Goal: Transaction & Acquisition: Book appointment/travel/reservation

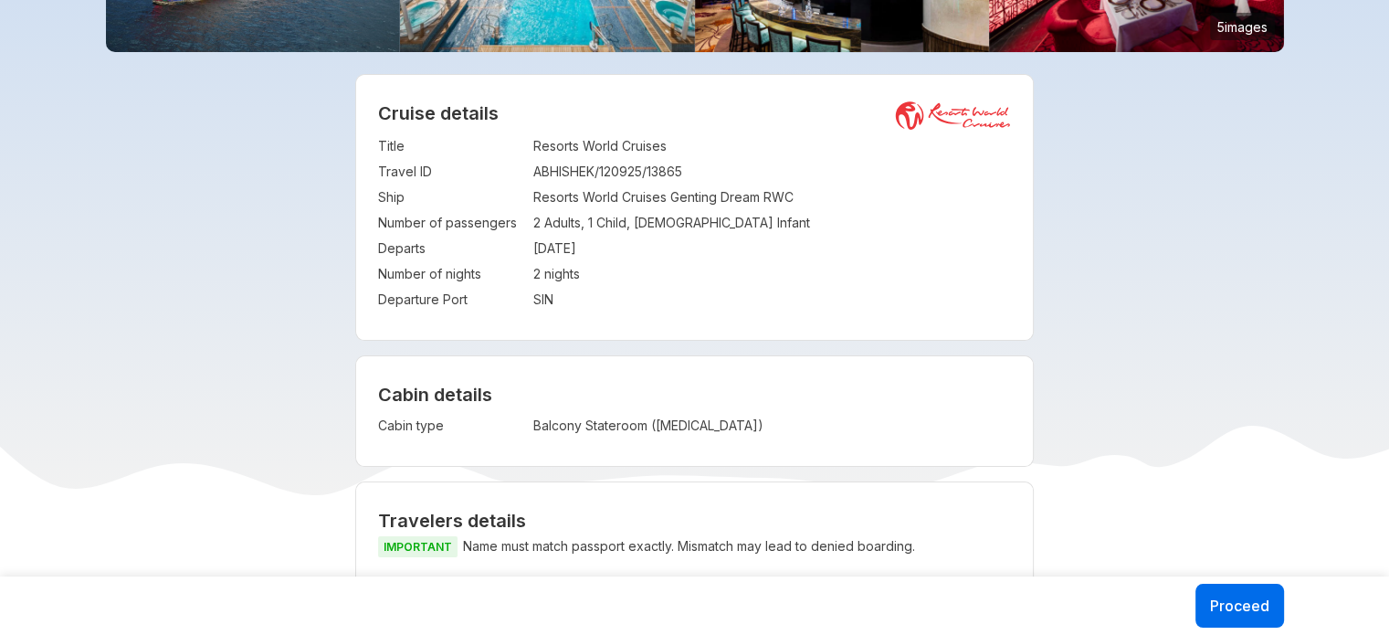
scroll to position [457, 0]
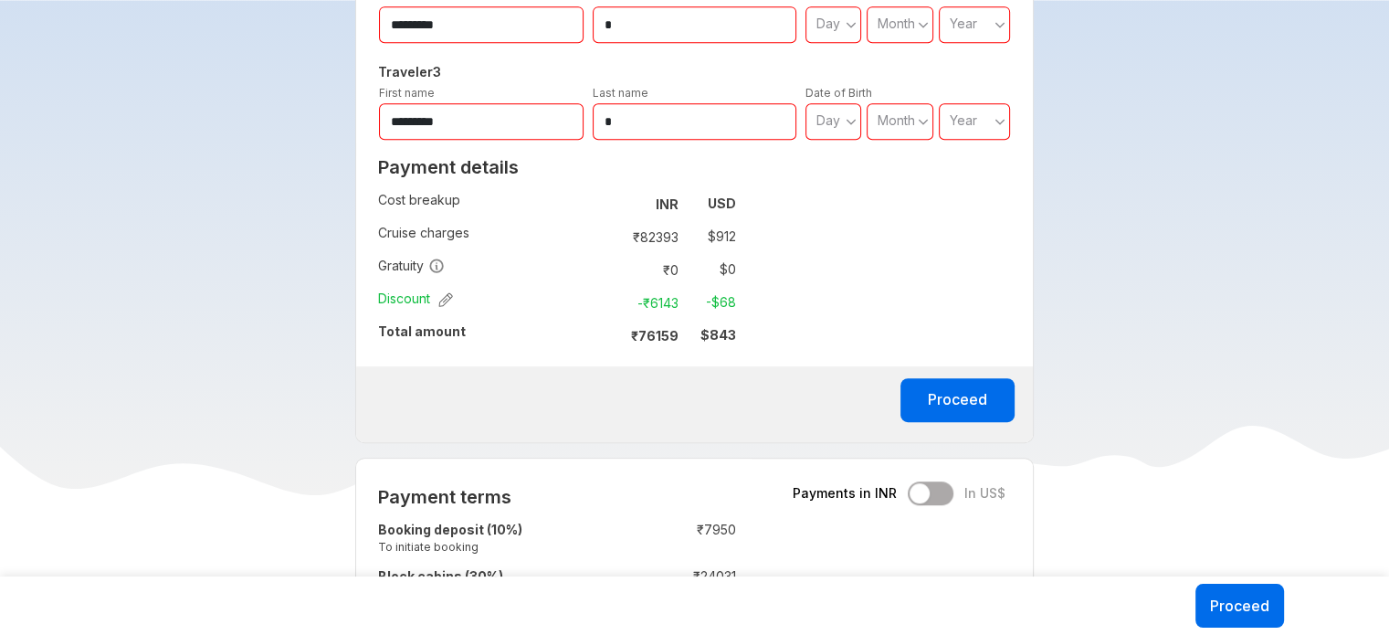
scroll to position [1005, 0]
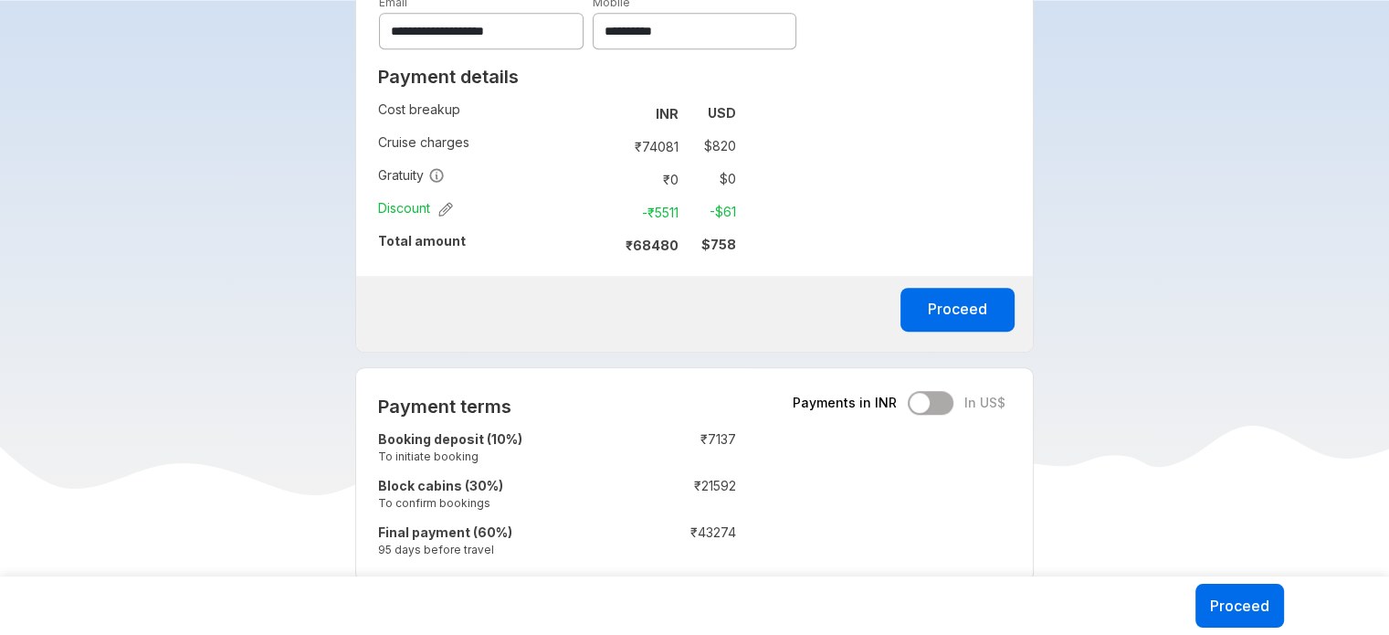
scroll to position [1005, 0]
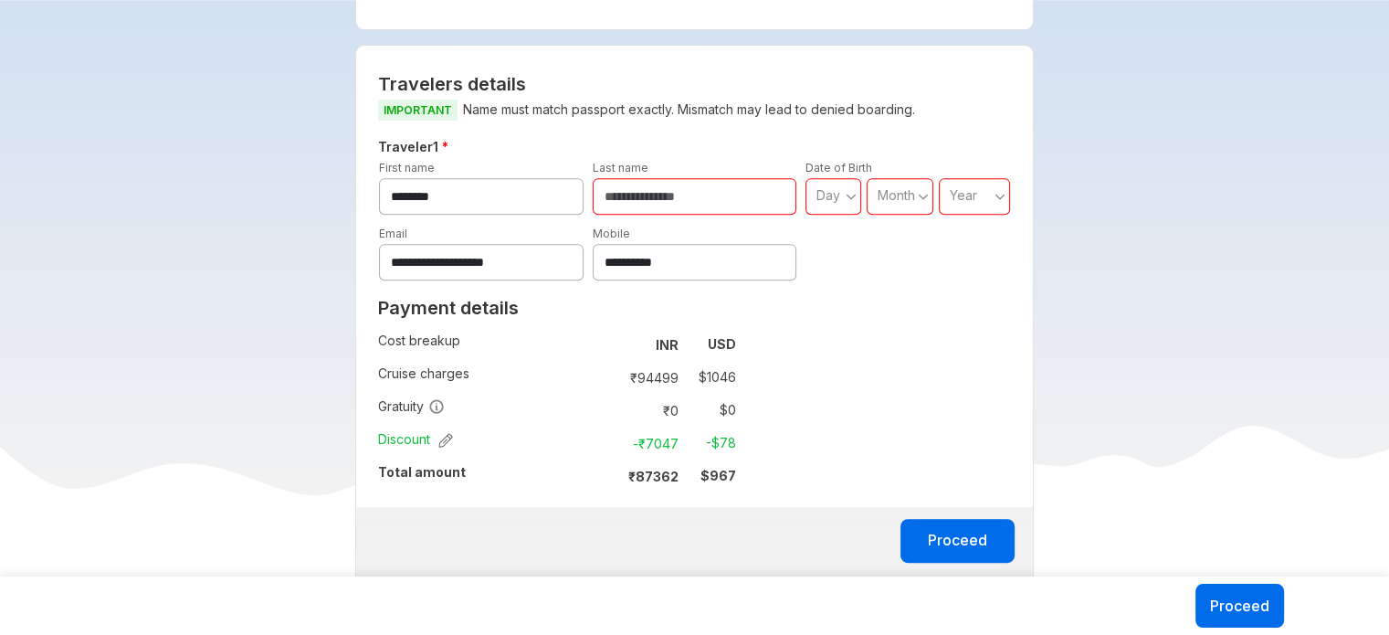
scroll to position [822, 0]
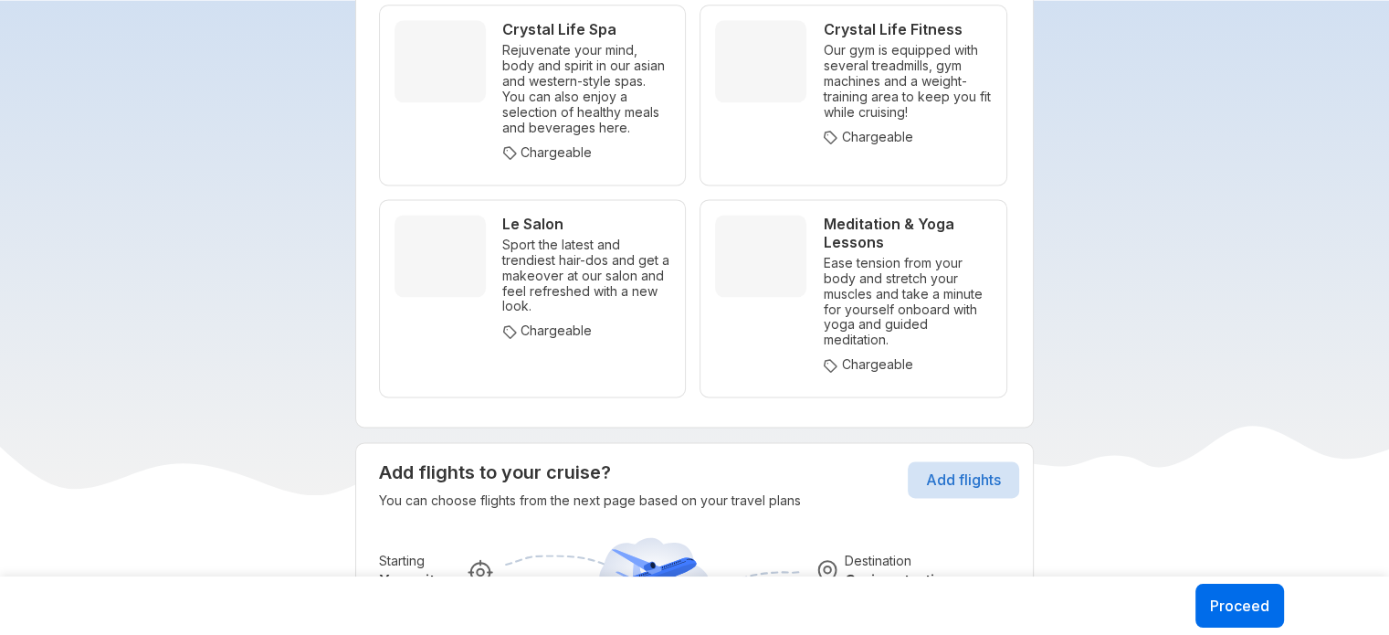
scroll to position [9226, 0]
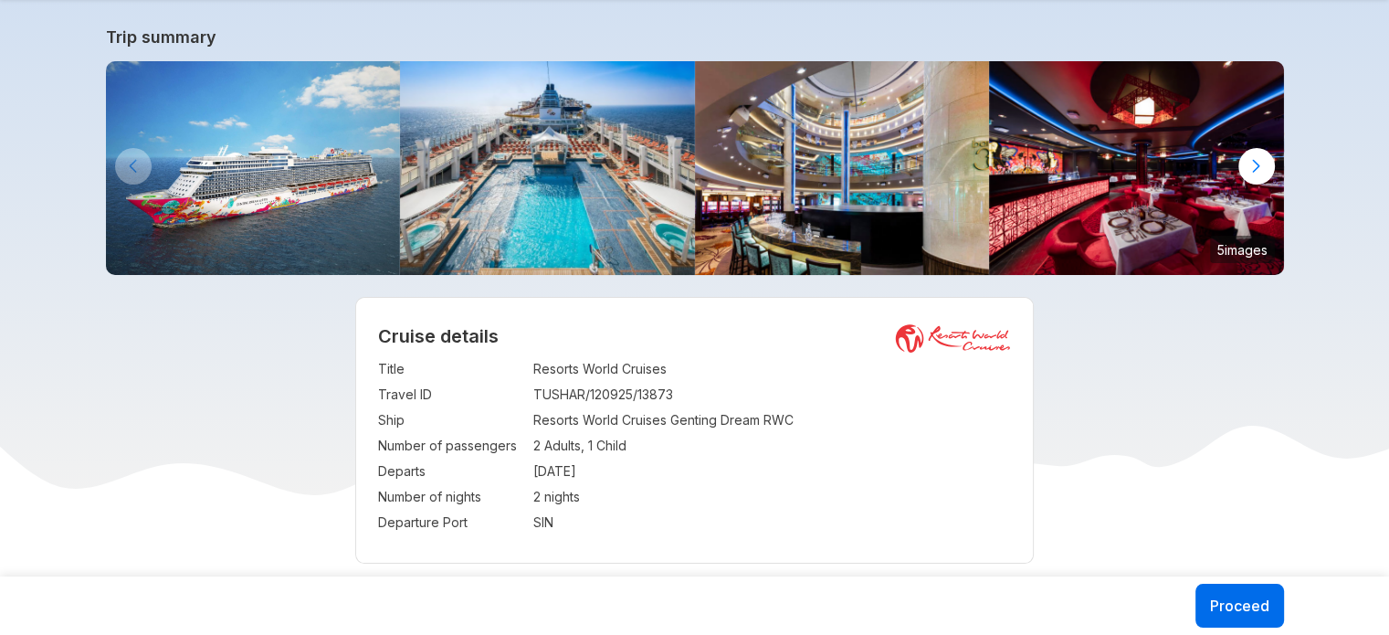
scroll to position [91, 0]
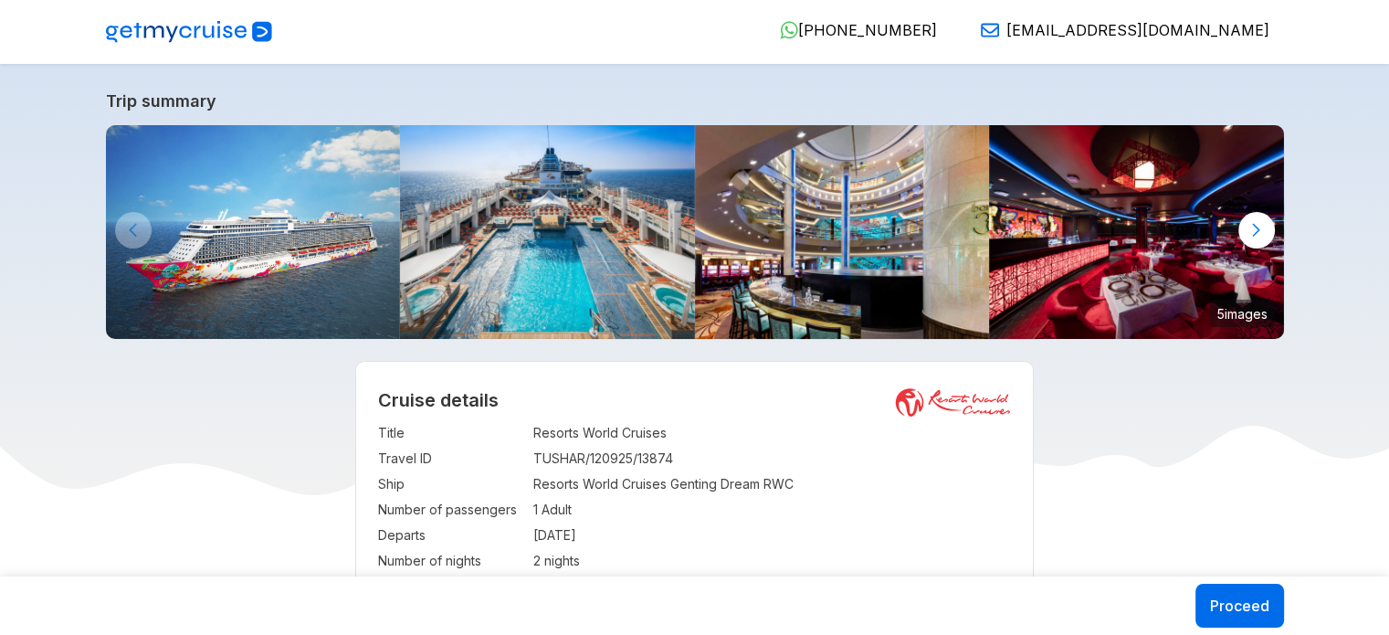
click at [529, 43] on div "919633798887 +91 96337 98887 hello@getmycruise.com" at bounding box center [795, 32] width 1000 height 23
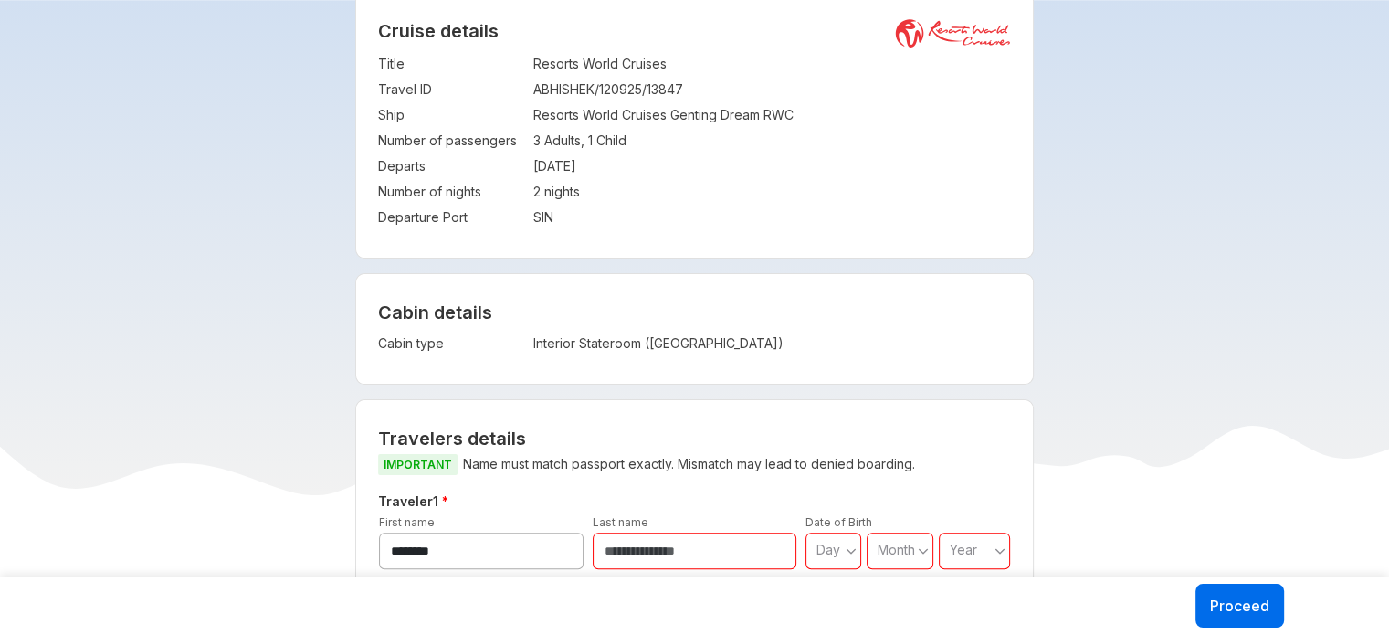
scroll to position [365, 0]
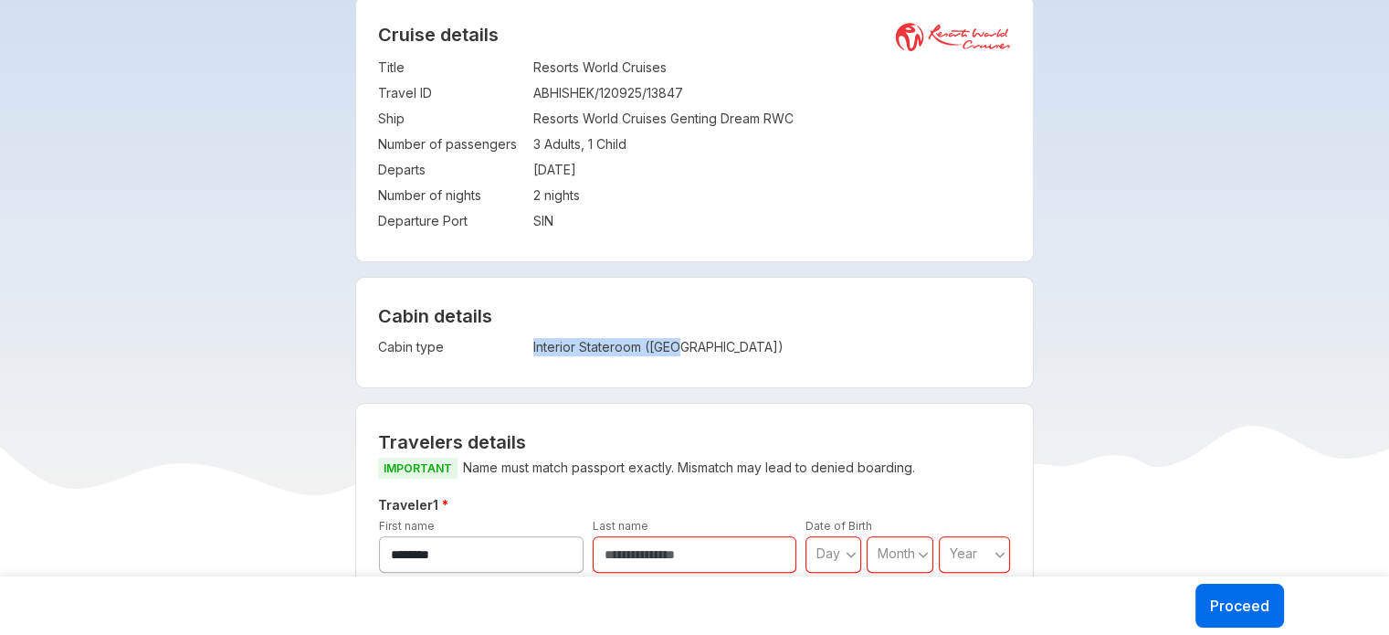
copy tr "Interior Stateroom ([GEOGRAPHIC_DATA])"
drag, startPoint x: 526, startPoint y: 343, endPoint x: 733, endPoint y: 343, distance: 207.3
click at [733, 343] on tr "Cabin type : Interior Stateroom (ISS)" at bounding box center [623, 347] width 491 height 26
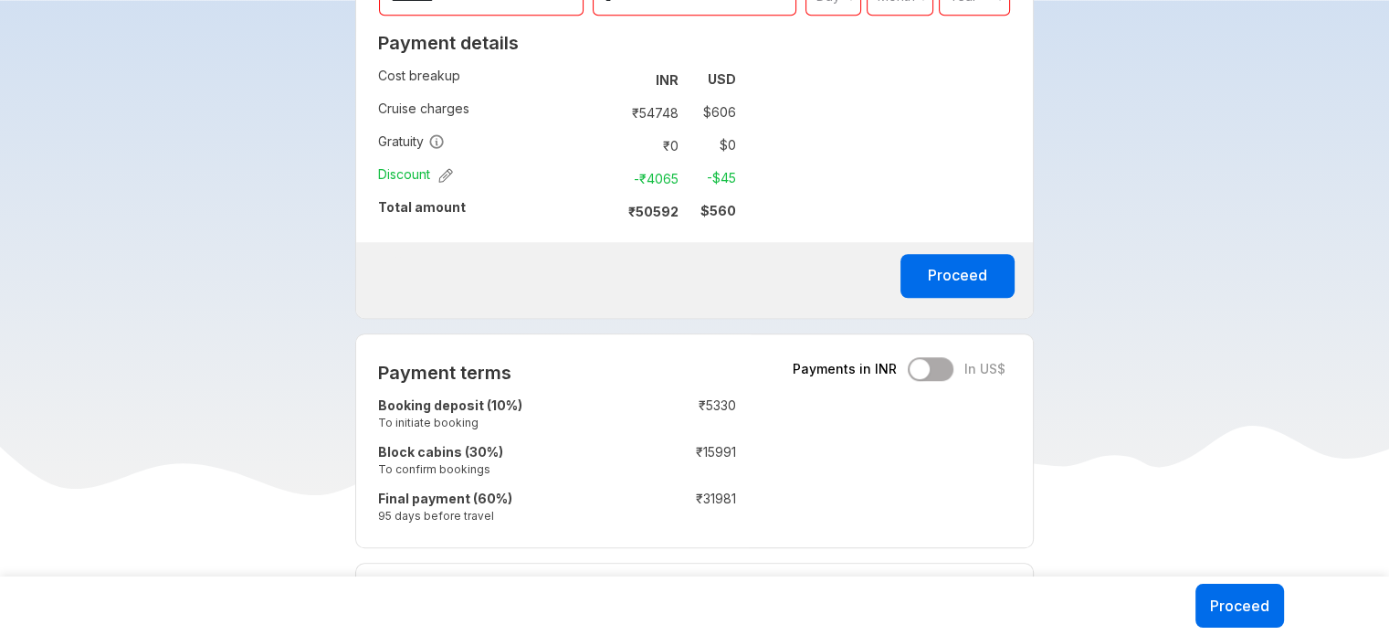
scroll to position [1187, 0]
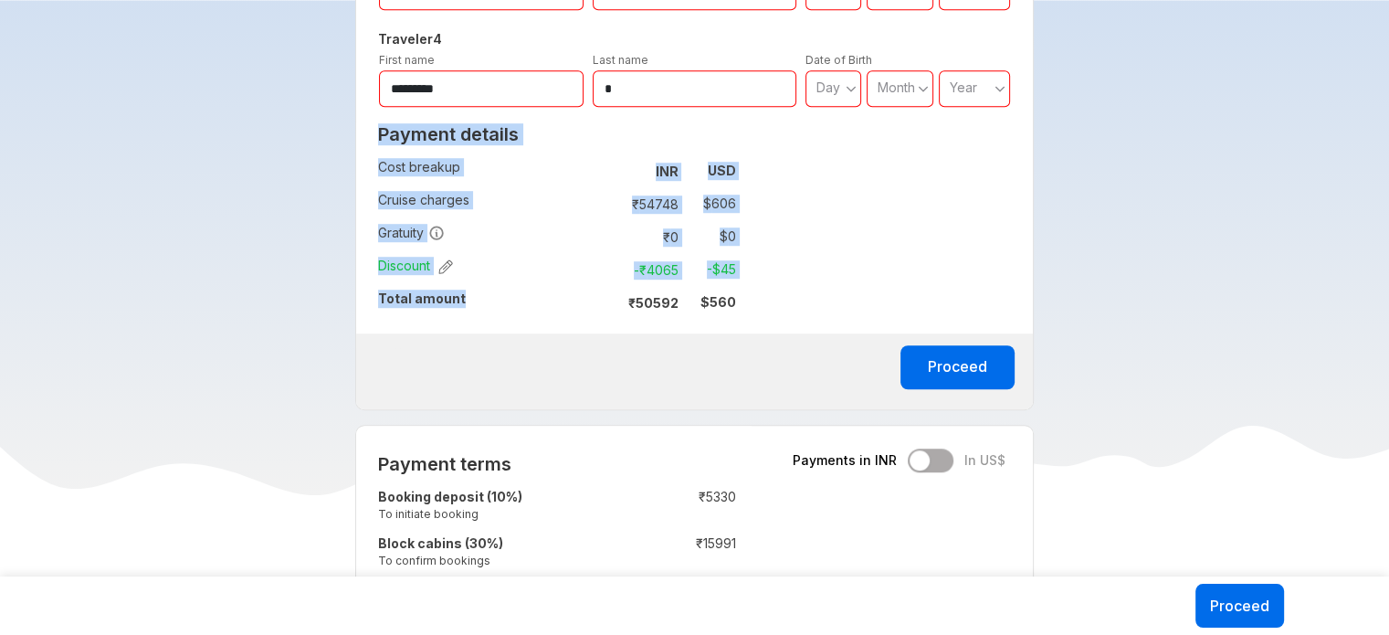
drag, startPoint x: 375, startPoint y: 296, endPoint x: 490, endPoint y: 301, distance: 115.2
click at [490, 301] on div "Payment details Cost breakup : INR USD Cruise charges : ₹ 54748 $ 606 Gratuity …" at bounding box center [557, 224] width 402 height 217
click at [491, 302] on td "Total amount" at bounding box center [489, 302] width 223 height 33
drag, startPoint x: 469, startPoint y: 298, endPoint x: 389, endPoint y: 297, distance: 79.5
click at [381, 300] on td "Total amount" at bounding box center [489, 302] width 223 height 33
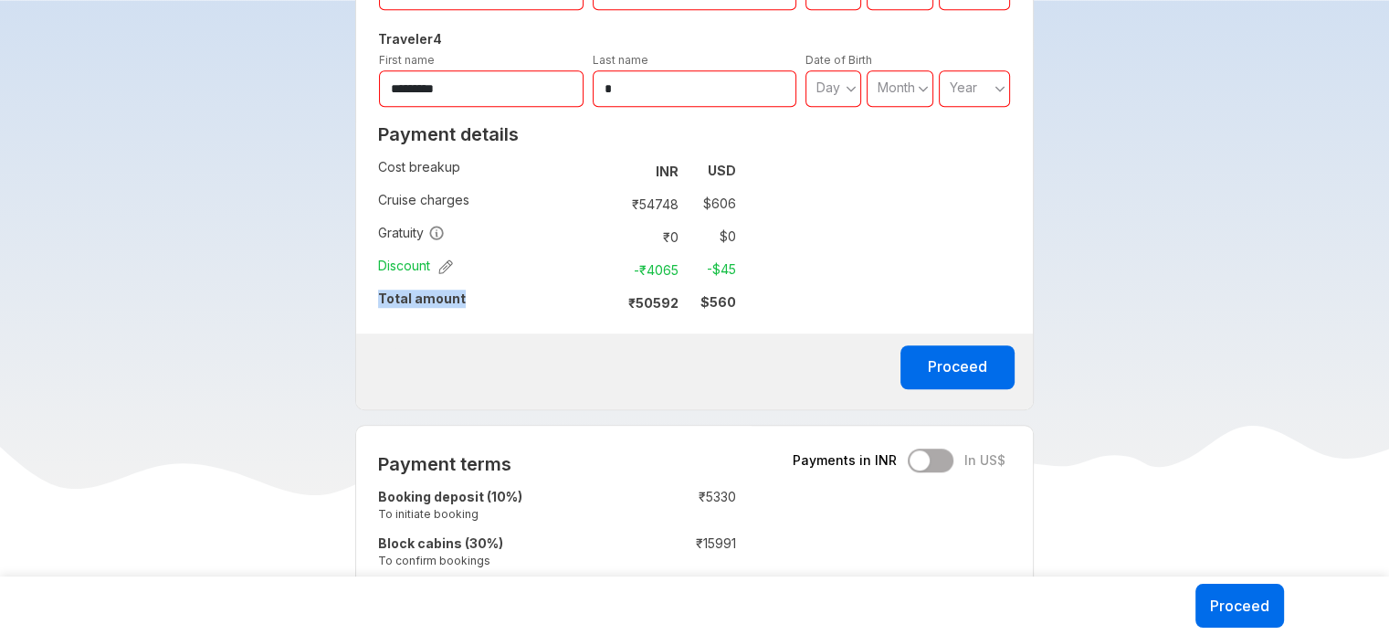
copy strong "Total amount"
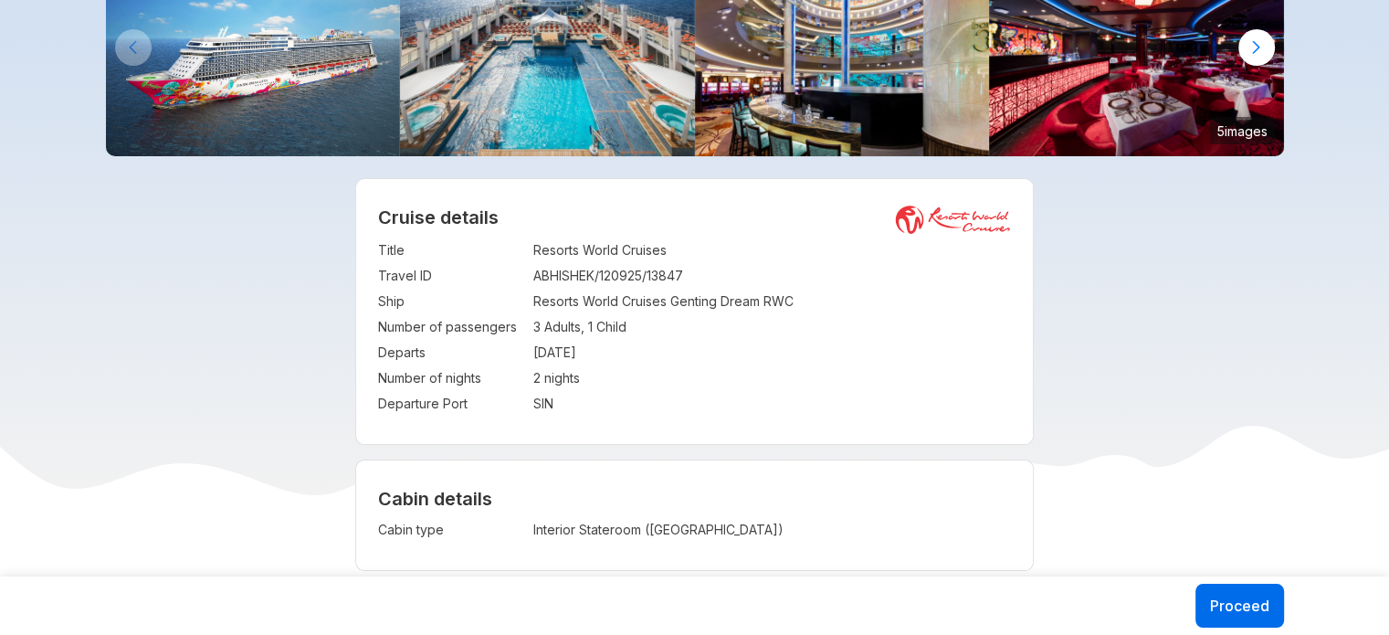
scroll to position [0, 0]
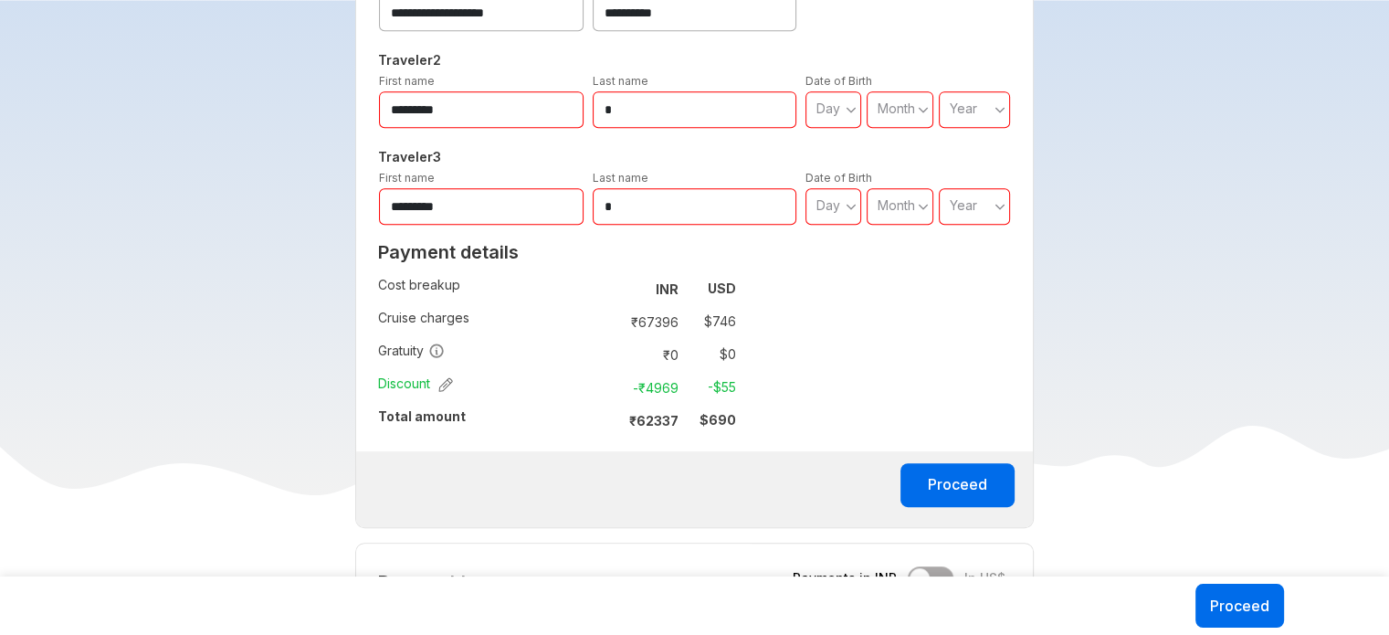
scroll to position [1005, 0]
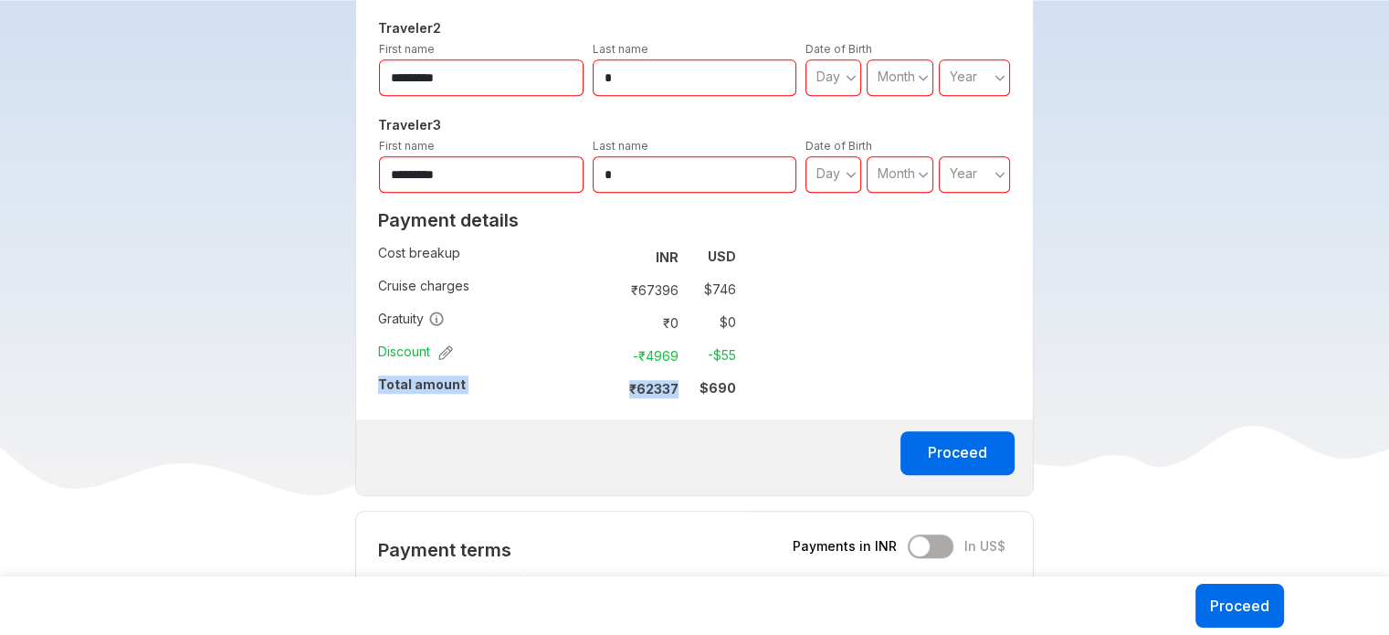
copy tr "Total amount : ₹ 62337"
drag, startPoint x: 380, startPoint y: 386, endPoint x: 691, endPoint y: 394, distance: 310.6
click at [691, 394] on tr "Total amount : ₹ 62337 $ 690" at bounding box center [557, 388] width 358 height 33
click at [653, 363] on td "-₹ 4969" at bounding box center [647, 356] width 77 height 26
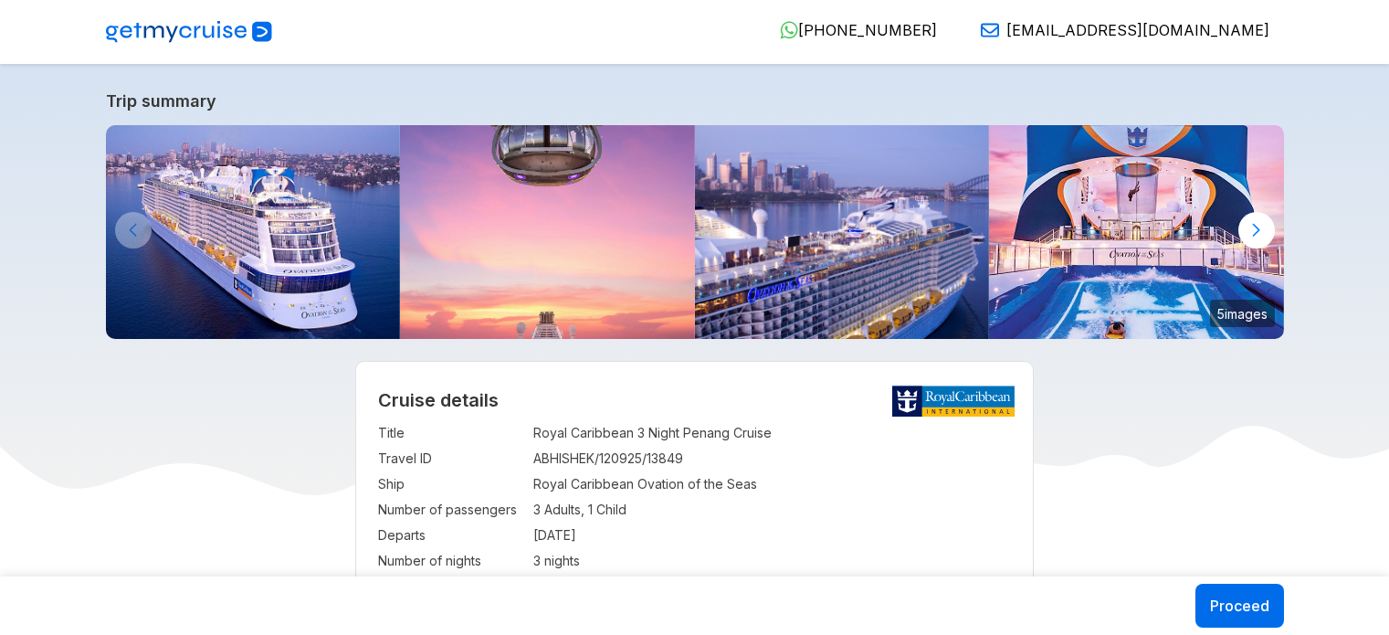
select select "**"
select select "*"
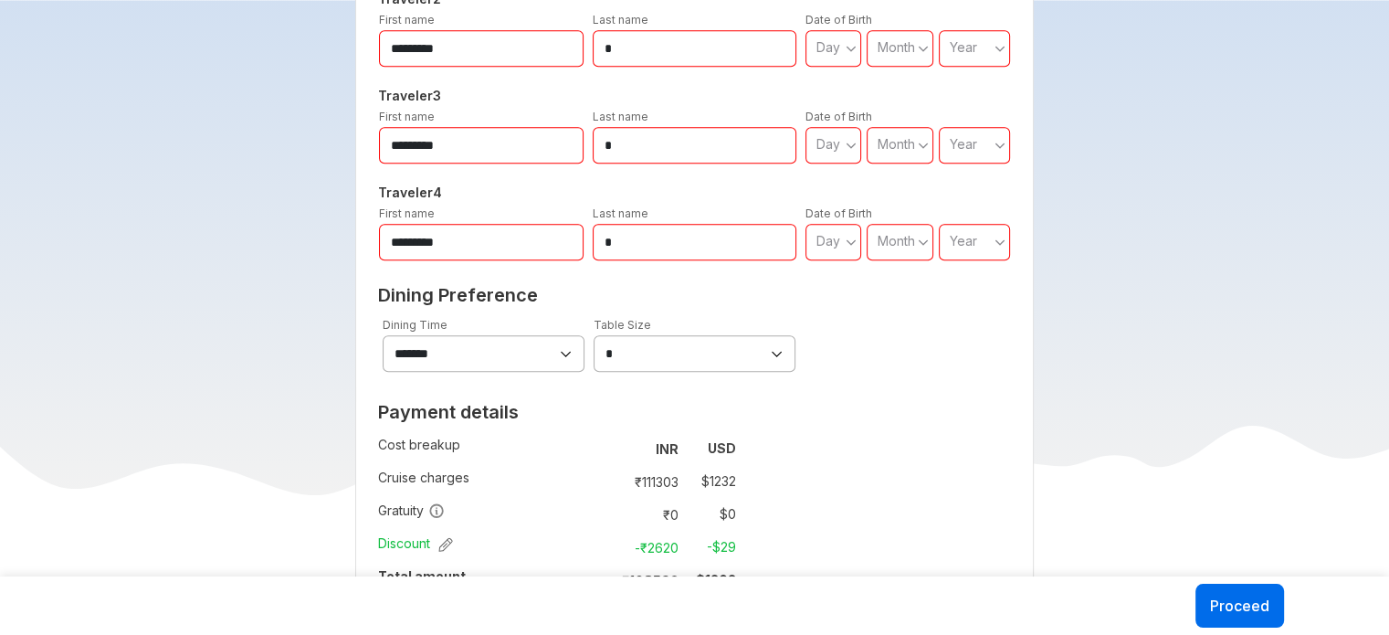
scroll to position [1370, 0]
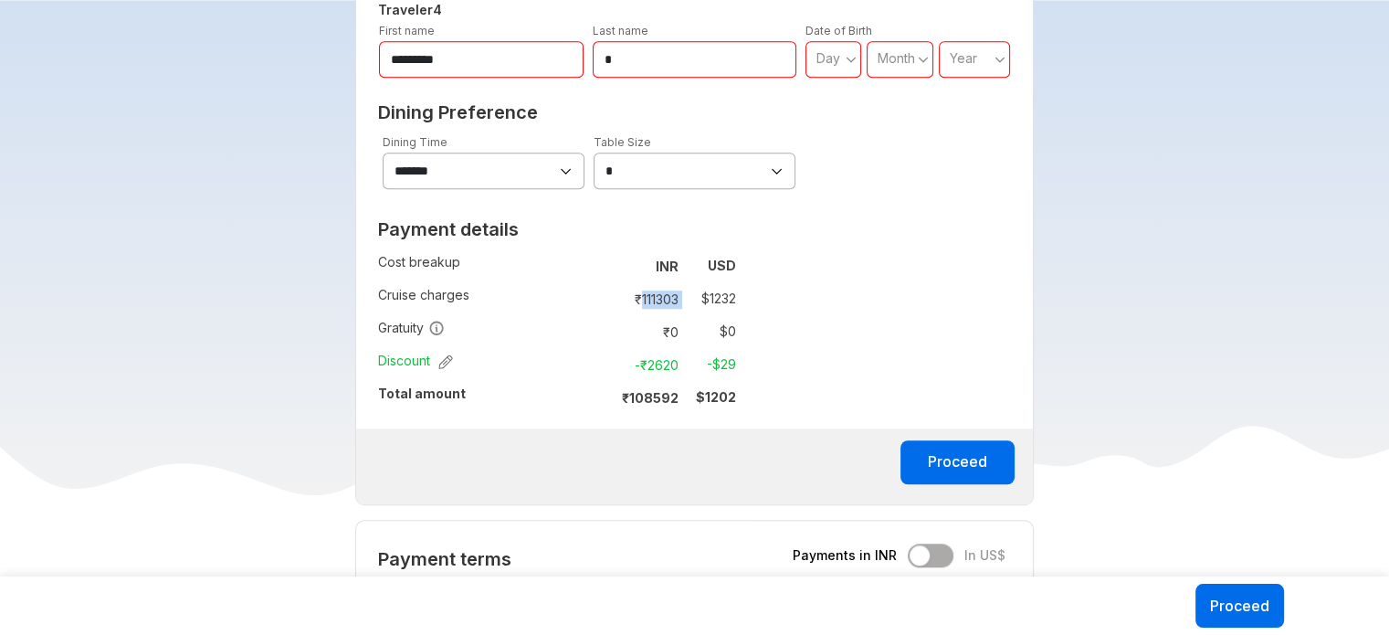
drag, startPoint x: 687, startPoint y: 299, endPoint x: 639, endPoint y: 299, distance: 47.5
click at [639, 299] on tr "₹ 111303 $ 1232" at bounding box center [672, 299] width 127 height 26
copy td "111303"
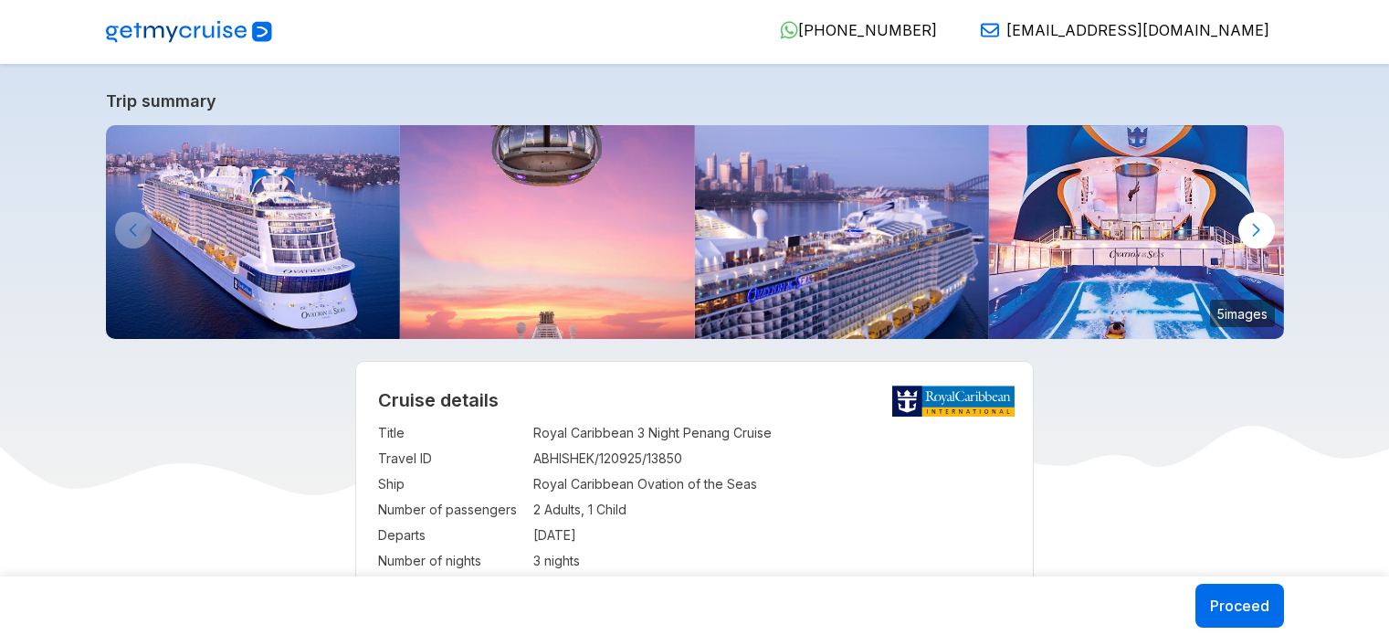
select select "**"
select select "*"
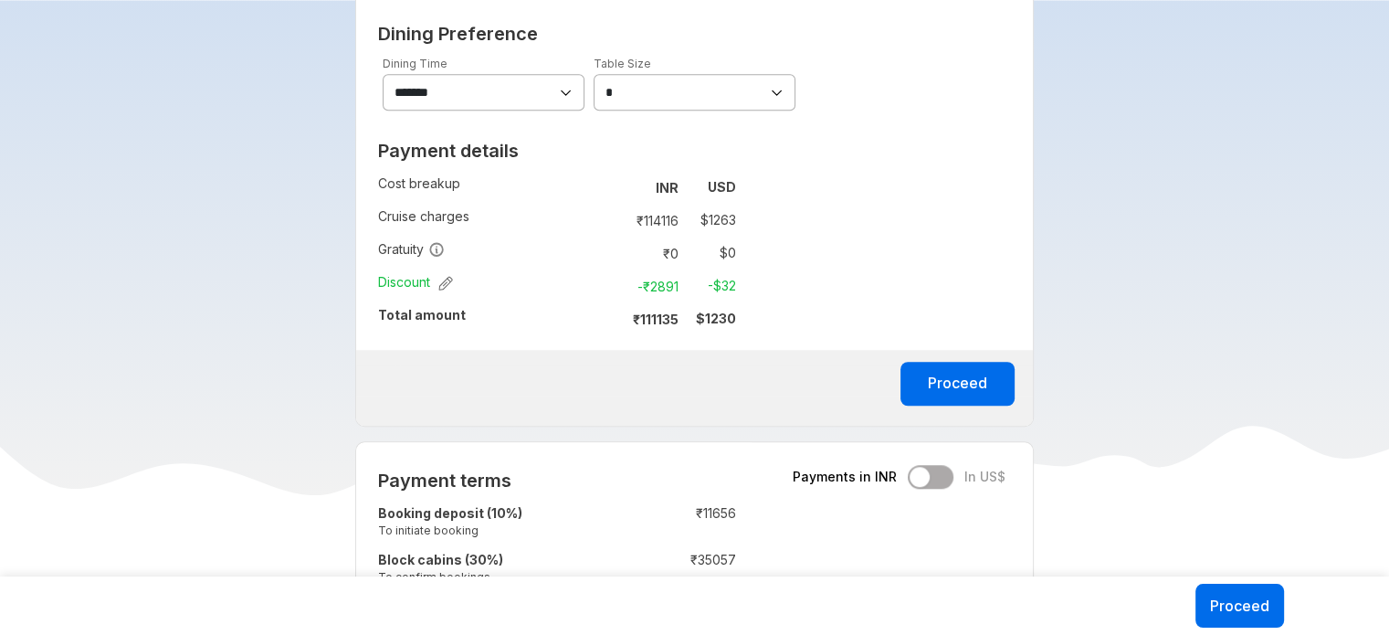
scroll to position [1370, 0]
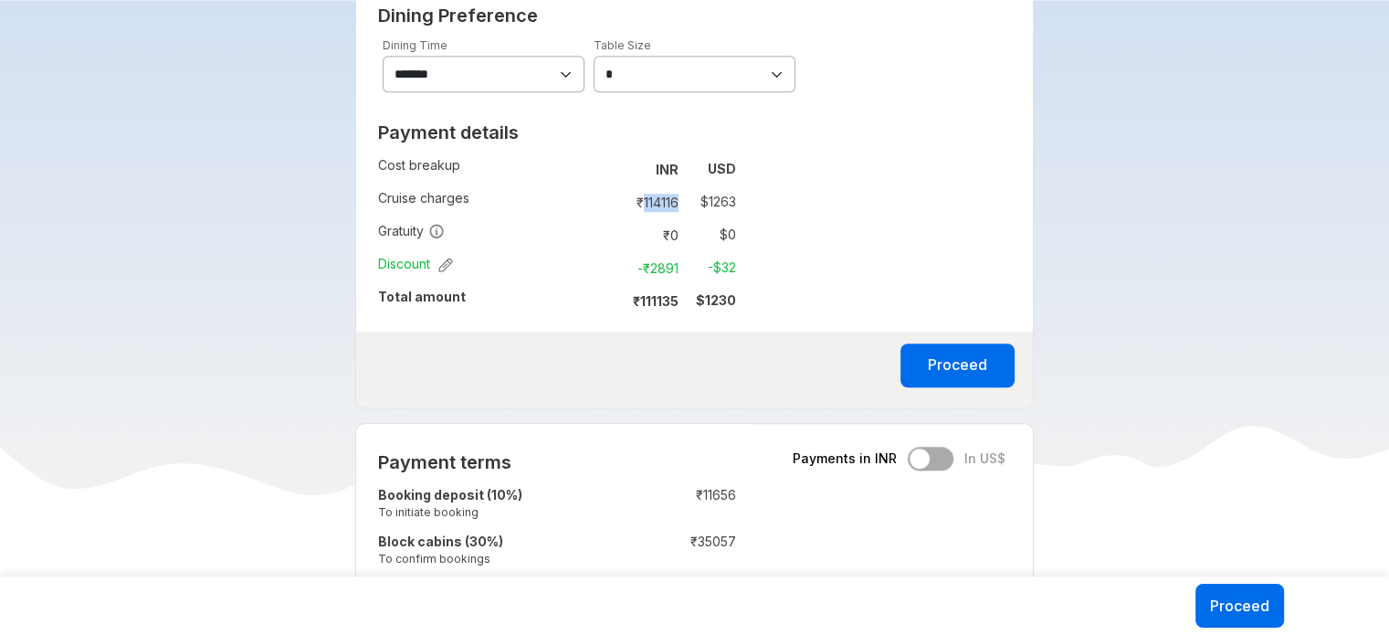
drag, startPoint x: 683, startPoint y: 201, endPoint x: 642, endPoint y: 195, distance: 41.5
click at [642, 195] on td "₹ 114116" at bounding box center [647, 202] width 77 height 26
copy td "114116"
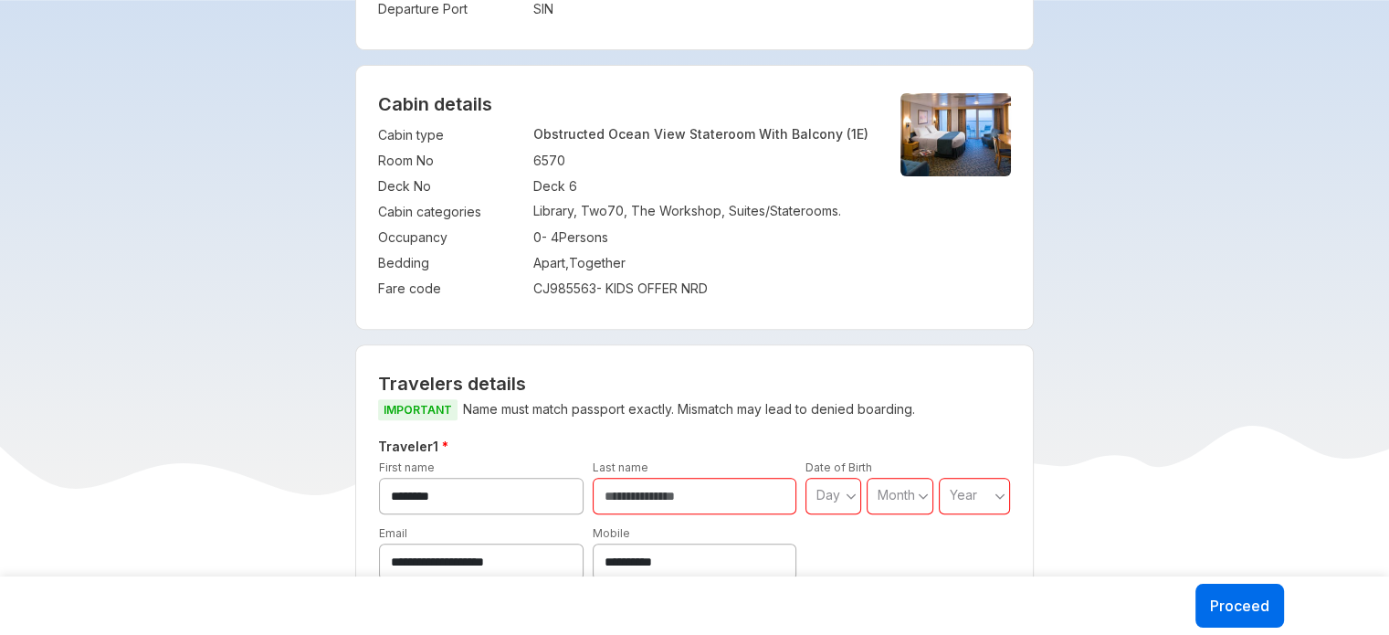
scroll to position [548, 0]
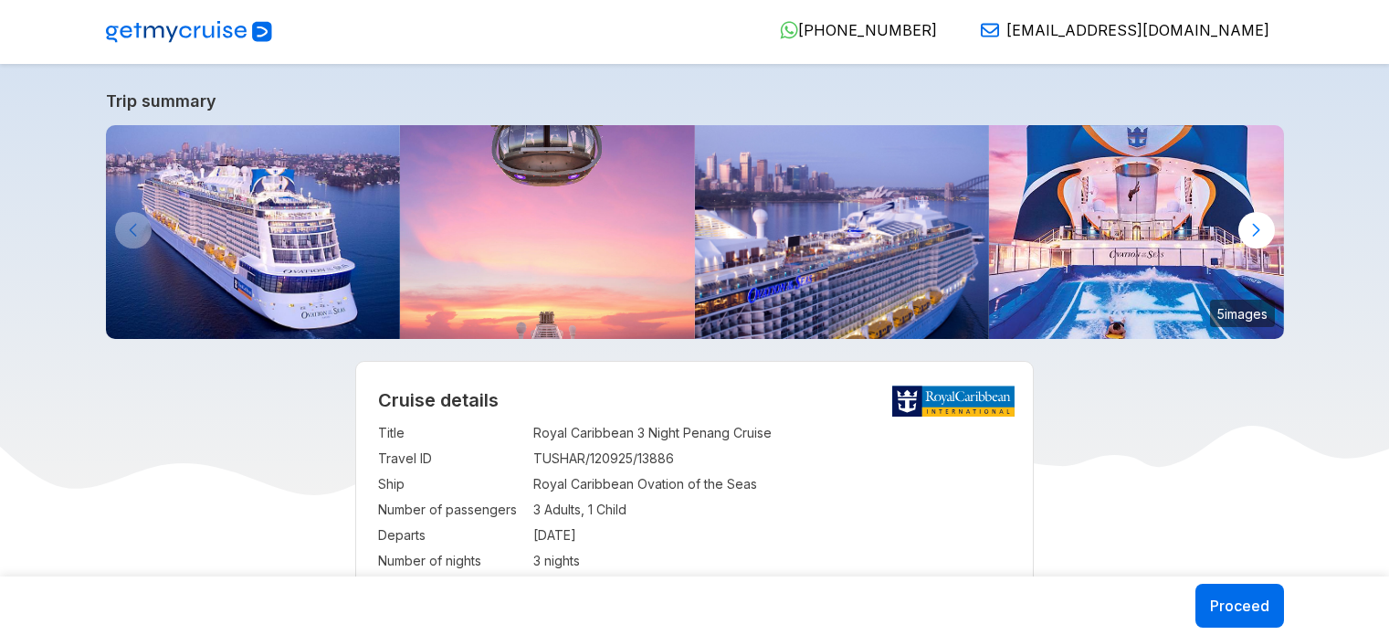
select select "**"
select select "*"
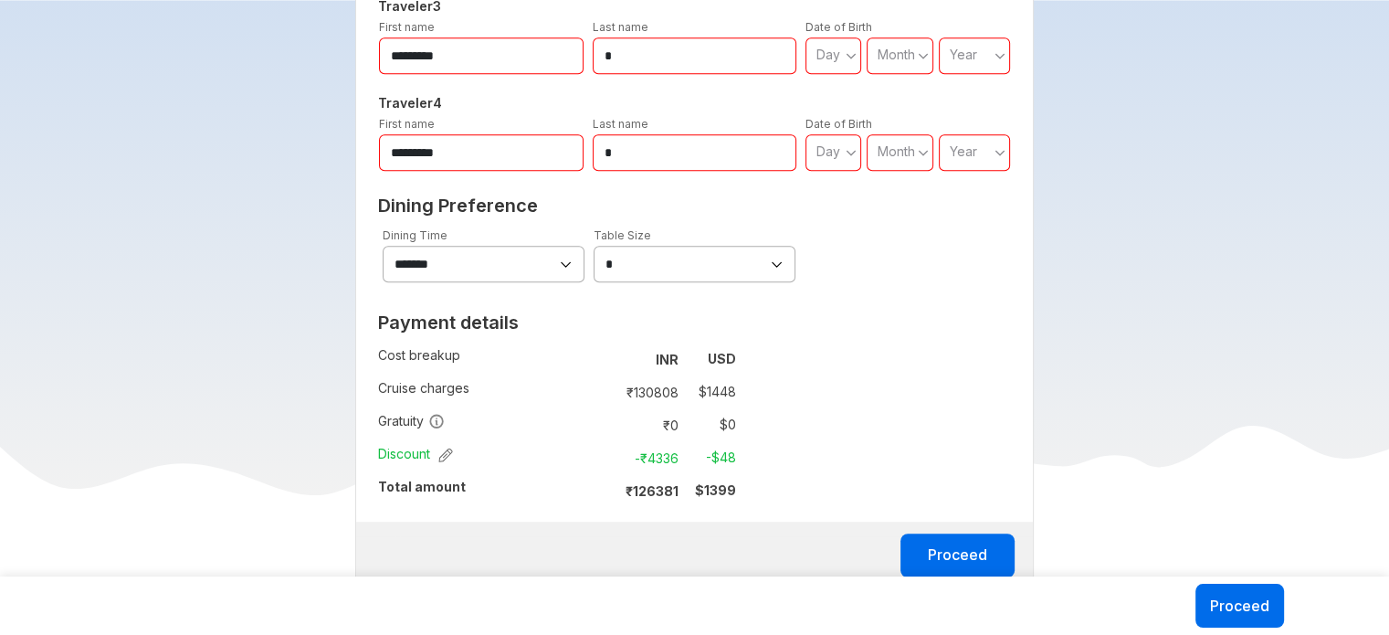
scroll to position [1005, 0]
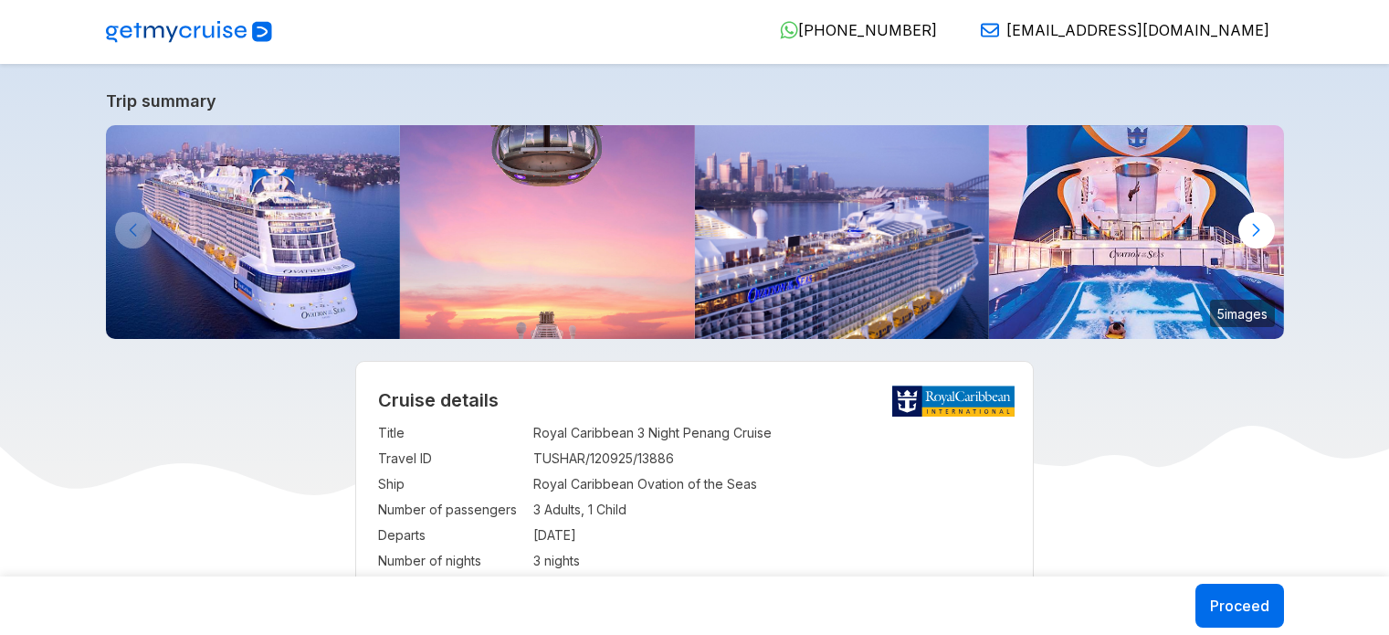
select select "**"
select select "*"
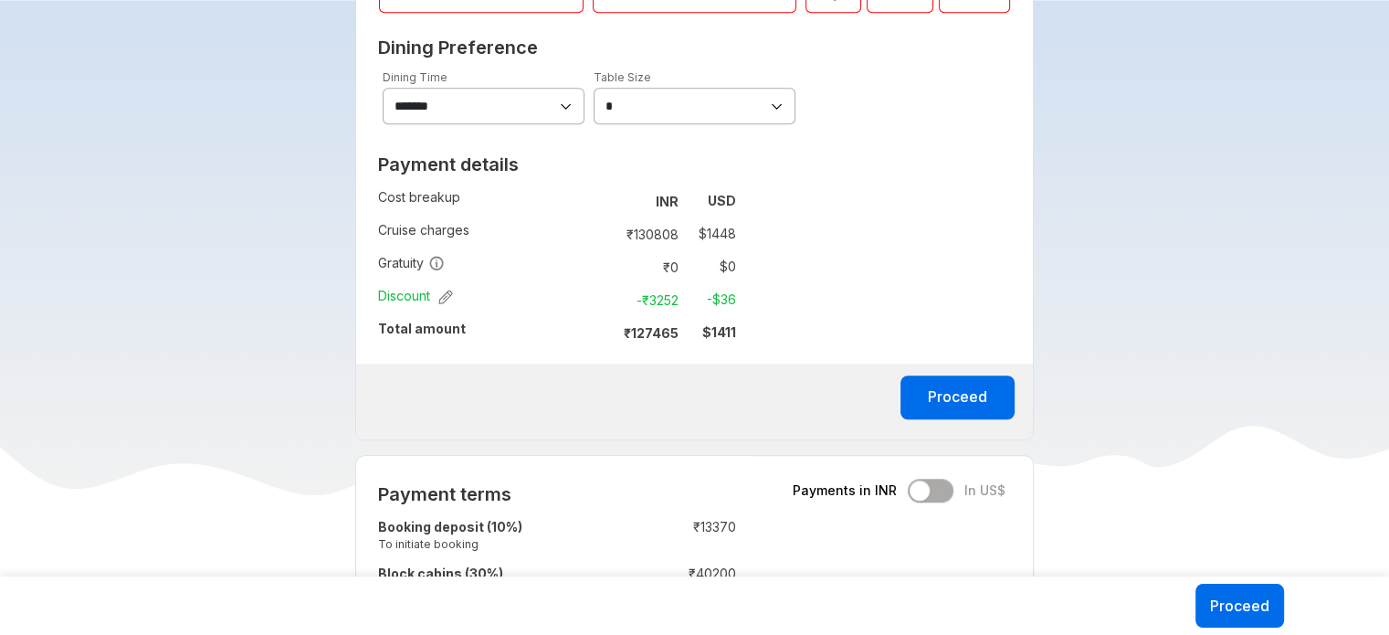
scroll to position [1461, 0]
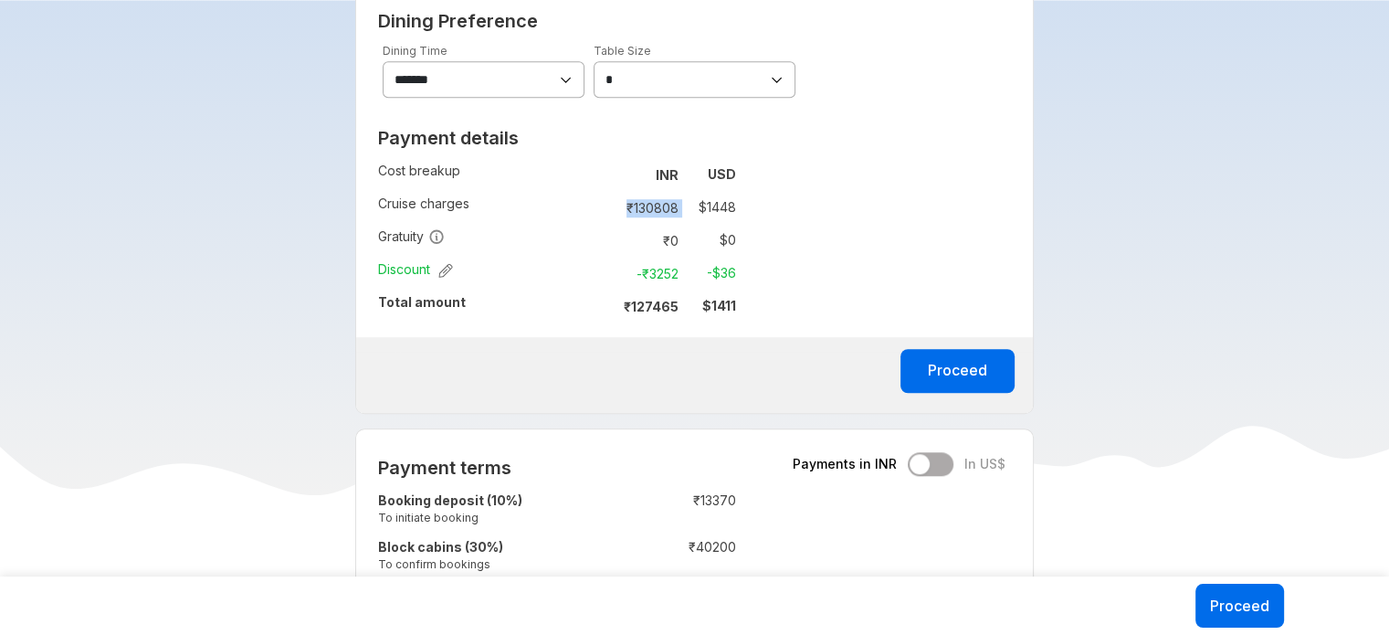
copy td "₹ 130808"
drag, startPoint x: 614, startPoint y: 207, endPoint x: 691, endPoint y: 209, distance: 76.7
click at [691, 209] on tr "₹ 130808 $ 1448" at bounding box center [672, 208] width 127 height 26
click at [614, 342] on div "Proceed" at bounding box center [694, 375] width 677 height 76
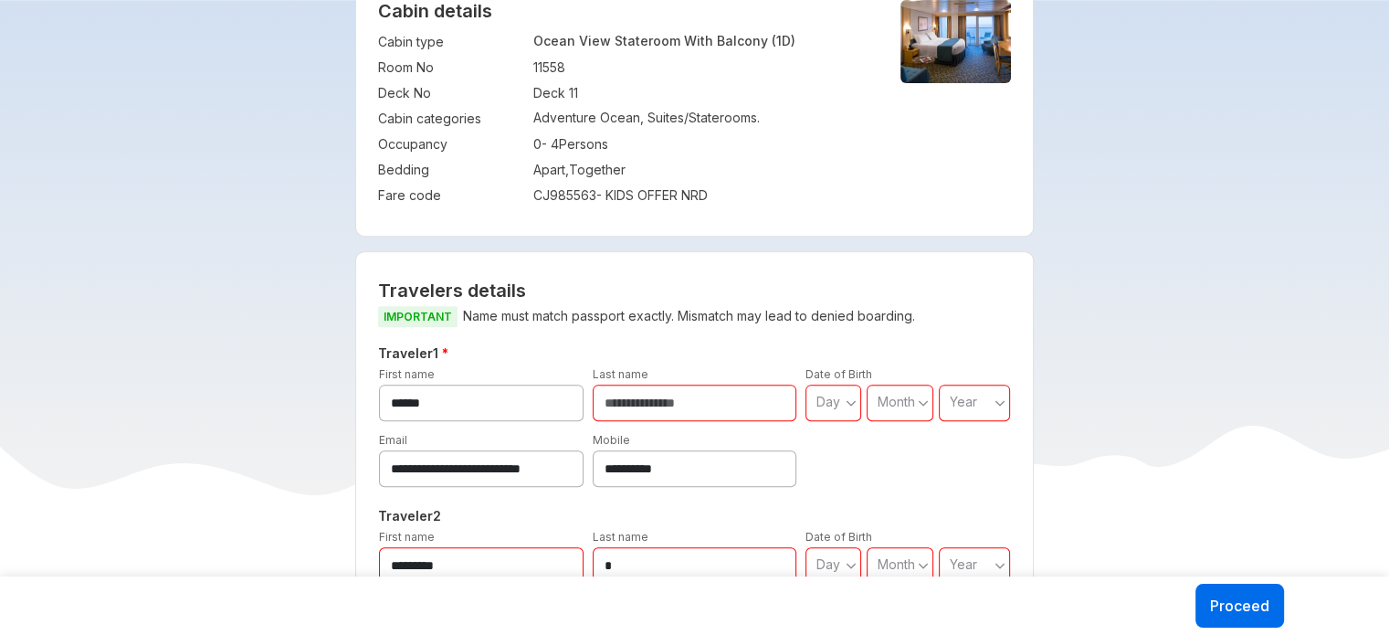
scroll to position [639, 0]
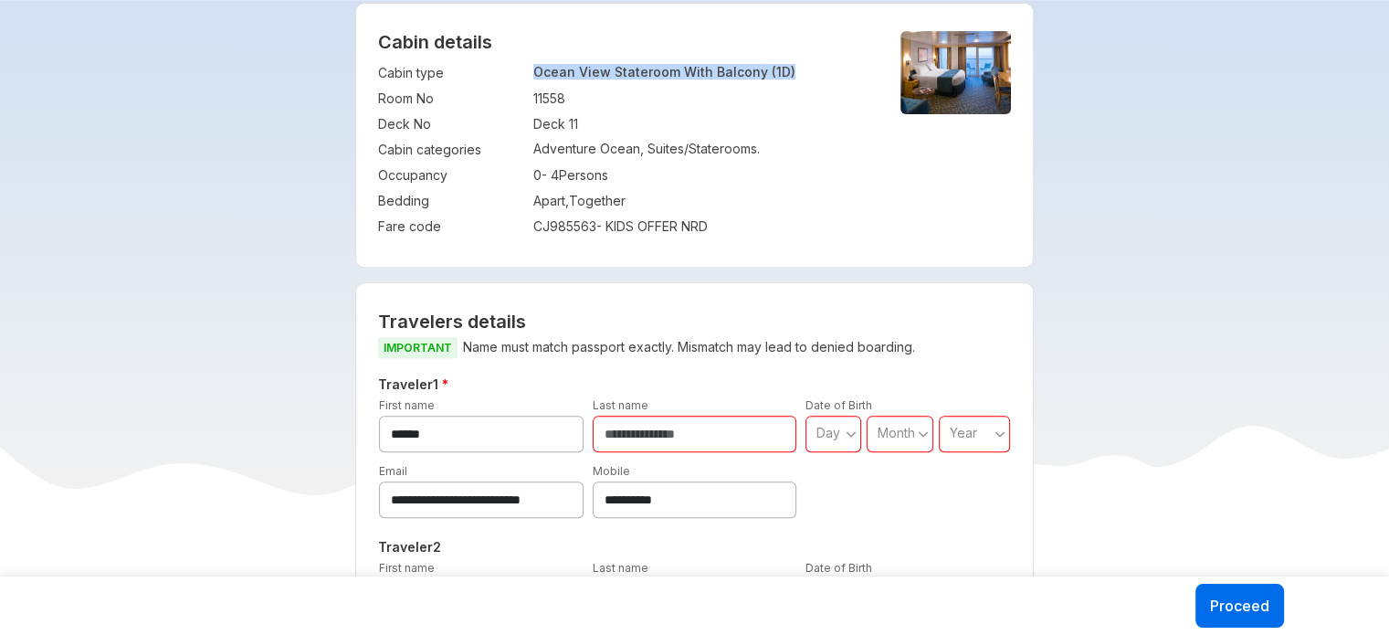
copy tr "Ocean View Stateroom With Balcony (1D)"
drag, startPoint x: 601, startPoint y: 81, endPoint x: 822, endPoint y: 69, distance: 221.4
click at [822, 69] on tr "Cabin type : Ocean View Stateroom With Balcony (1D)" at bounding box center [623, 73] width 491 height 26
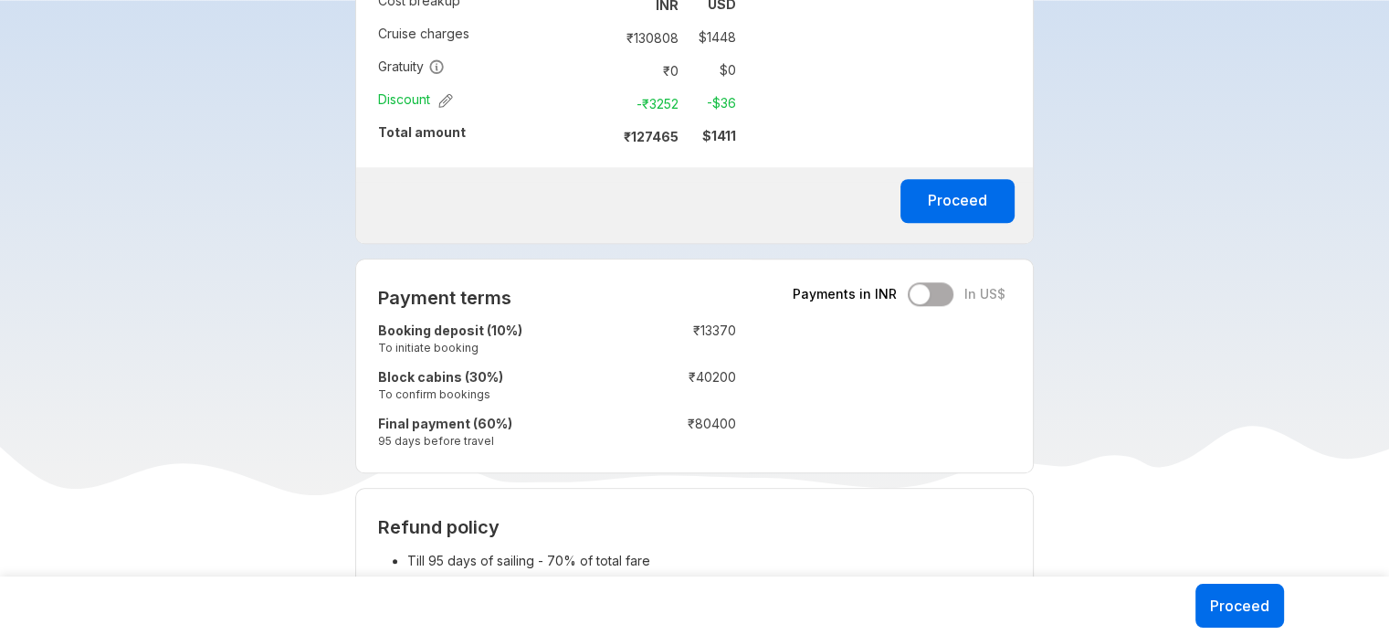
scroll to position [1461, 0]
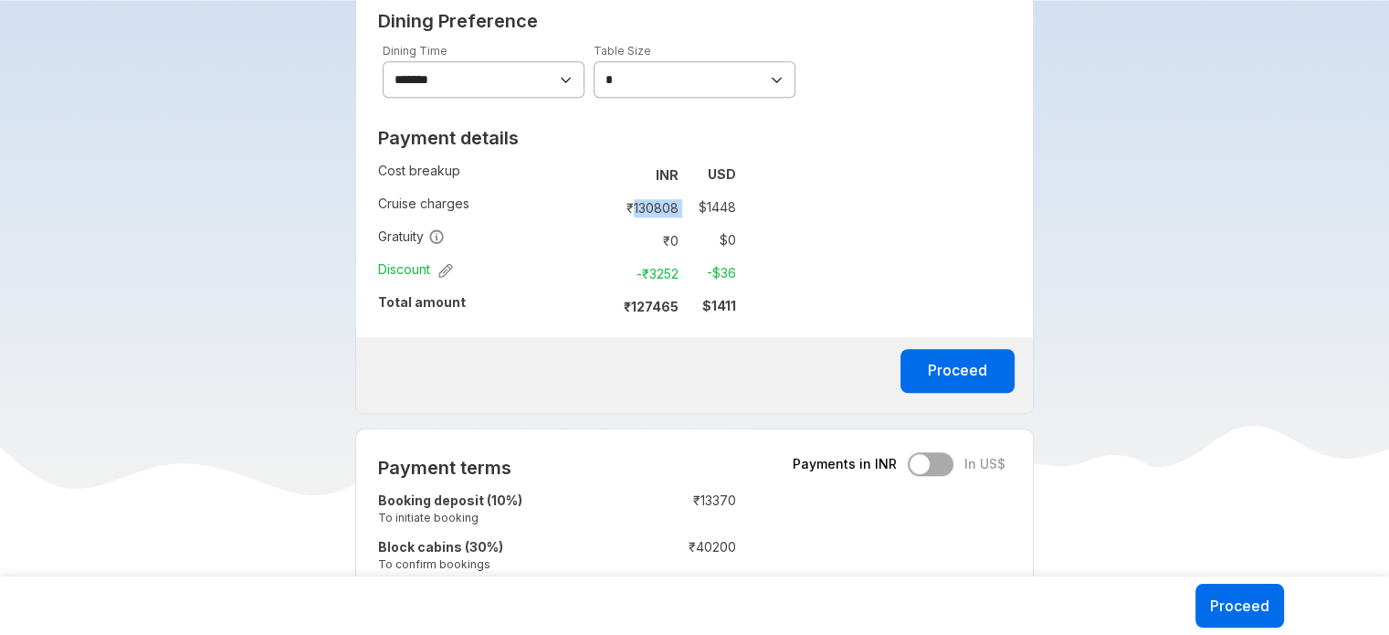
copy td "130808"
drag, startPoint x: 632, startPoint y: 206, endPoint x: 697, endPoint y: 216, distance: 65.8
click at [697, 216] on tr "₹ 130808 $ 1448" at bounding box center [672, 208] width 127 height 26
